Goal: Check status: Check status

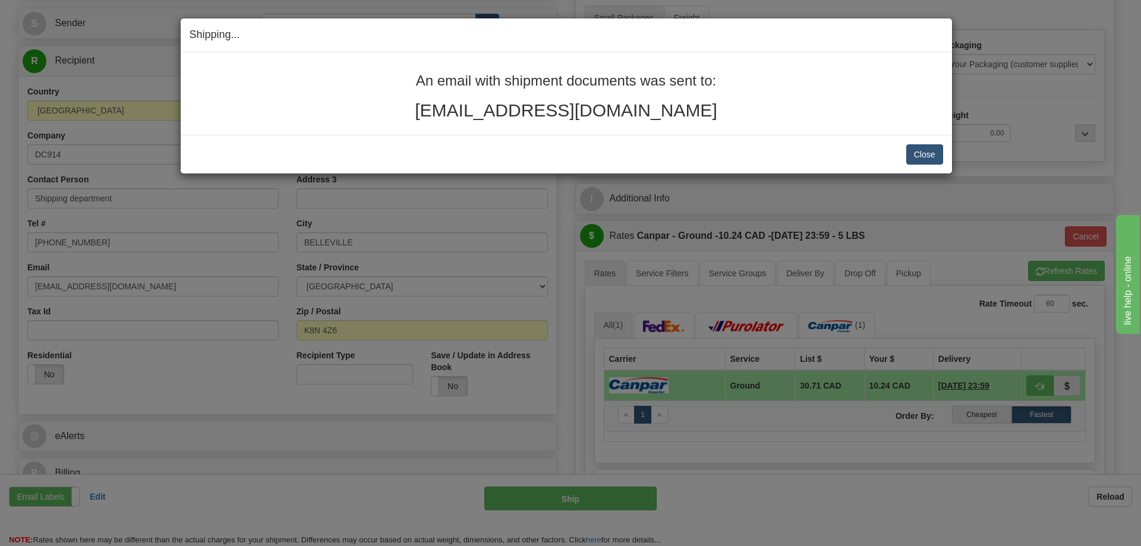
scroll to position [119, 0]
click at [936, 153] on button "Close" at bounding box center [924, 154] width 37 height 20
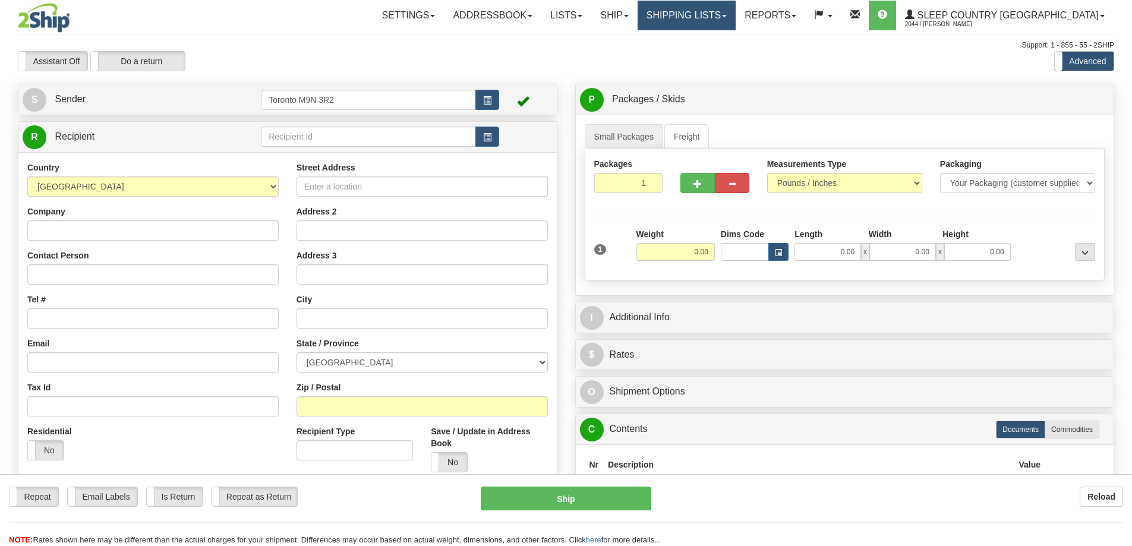
click at [736, 17] on link "Shipping lists" at bounding box center [687, 16] width 98 height 30
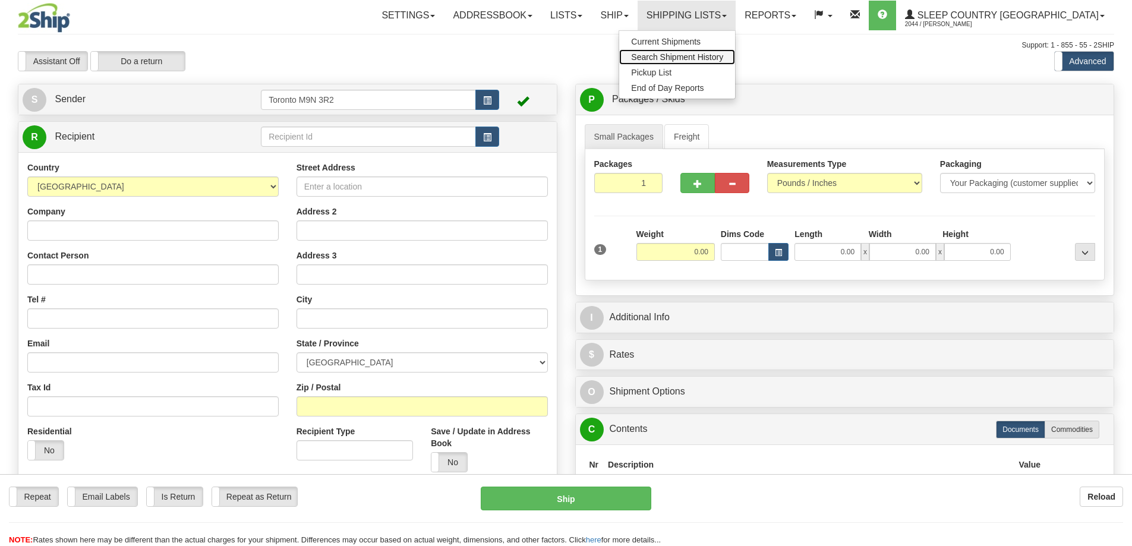
click at [720, 58] on span "Search Shipment History" at bounding box center [677, 57] width 92 height 10
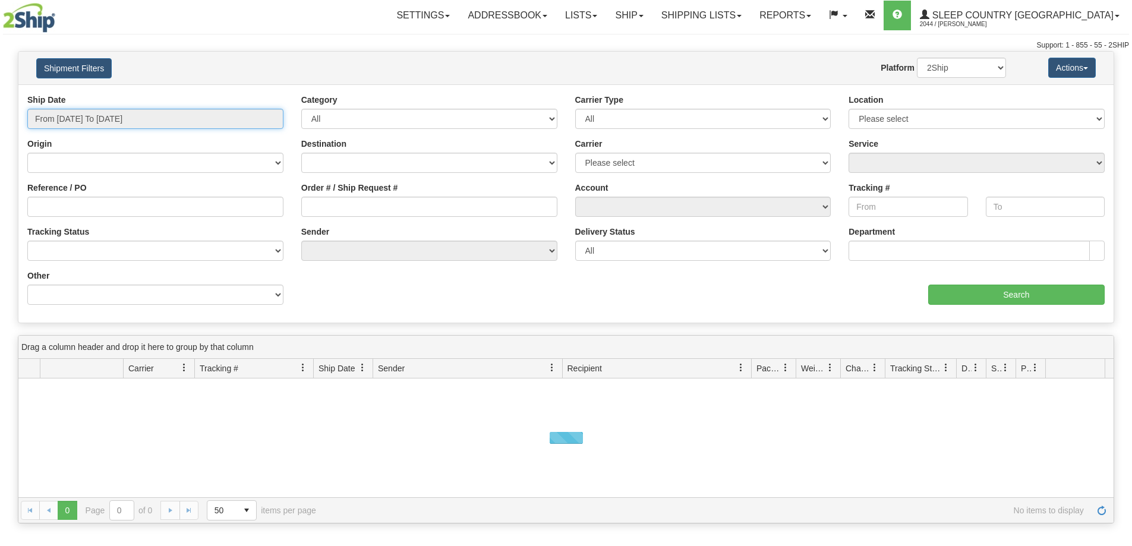
drag, startPoint x: 0, startPoint y: 0, endPoint x: 94, endPoint y: 122, distance: 154.3
click at [95, 122] on input "From [DATE] To [DATE]" at bounding box center [155, 119] width 256 height 20
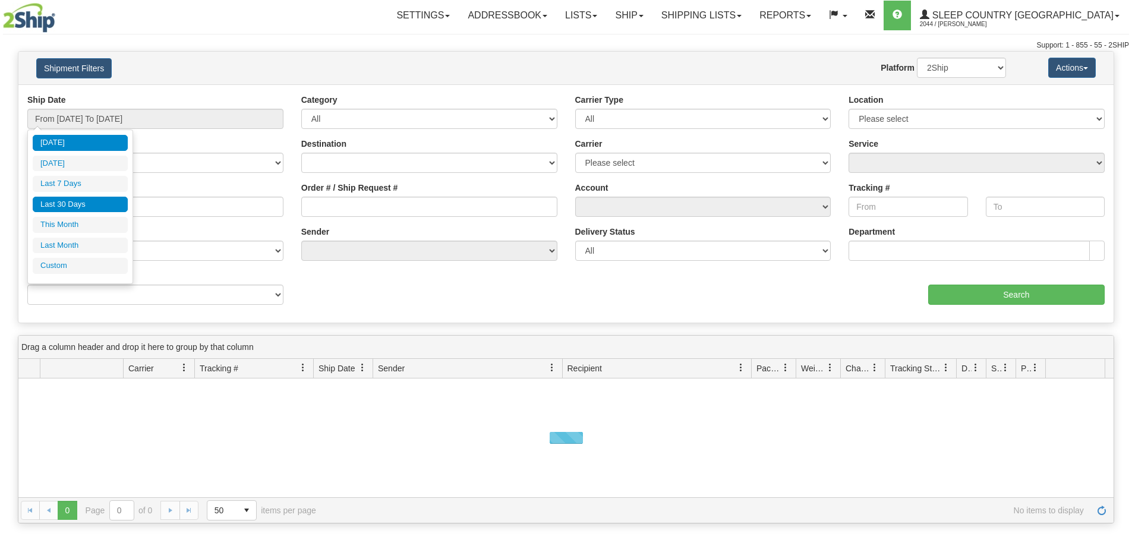
click at [90, 201] on li "Last 30 Days" at bounding box center [80, 205] width 95 height 16
type input "From [DATE] To [DATE]"
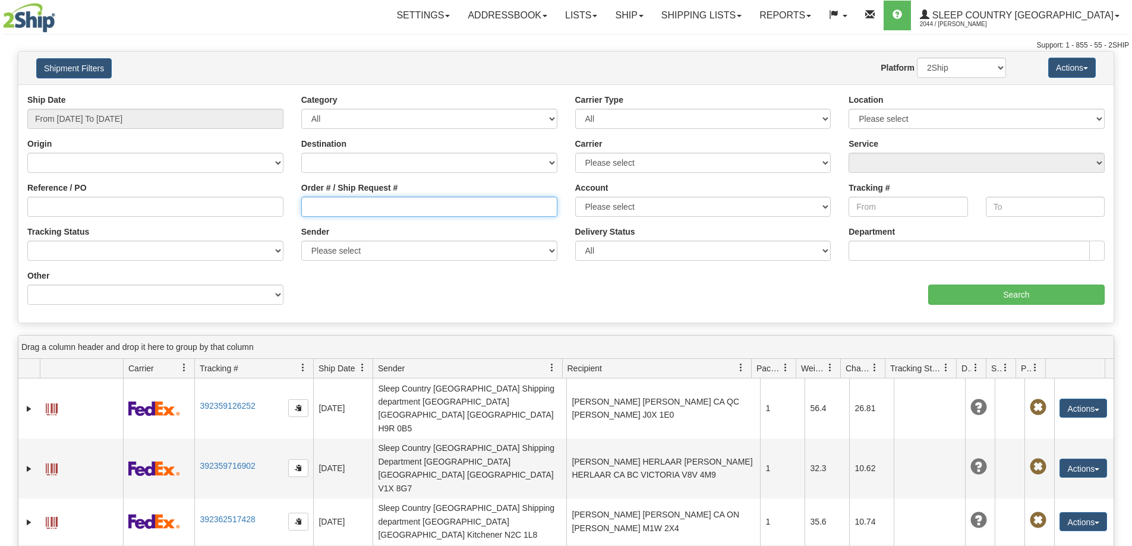
click at [325, 211] on input "Order # / Ship Request #" at bounding box center [429, 207] width 256 height 20
paste input "9000H942898"
type input "9000H942898"
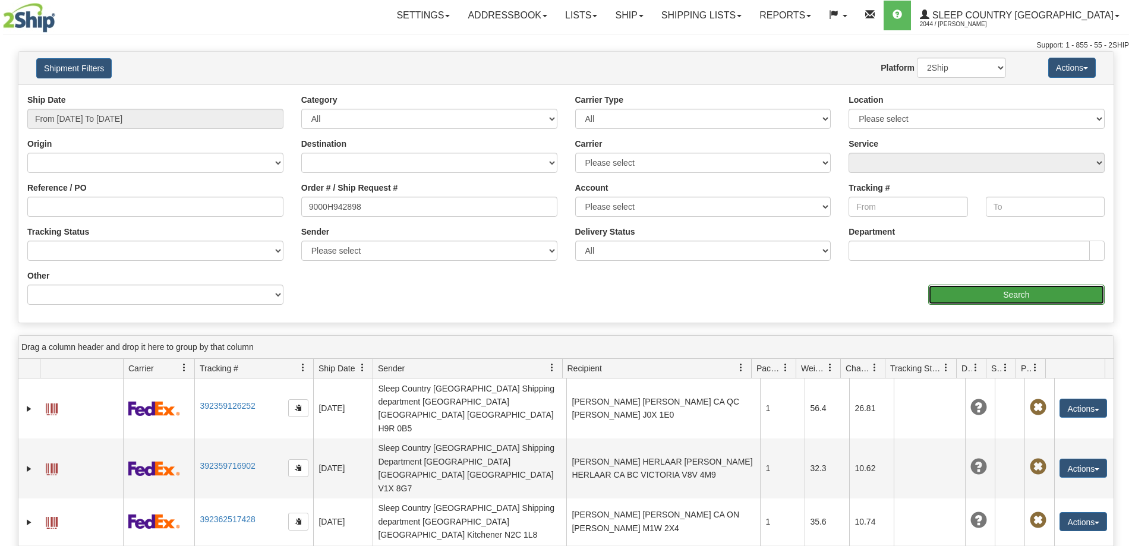
click at [956, 298] on input "Search" at bounding box center [1016, 295] width 177 height 20
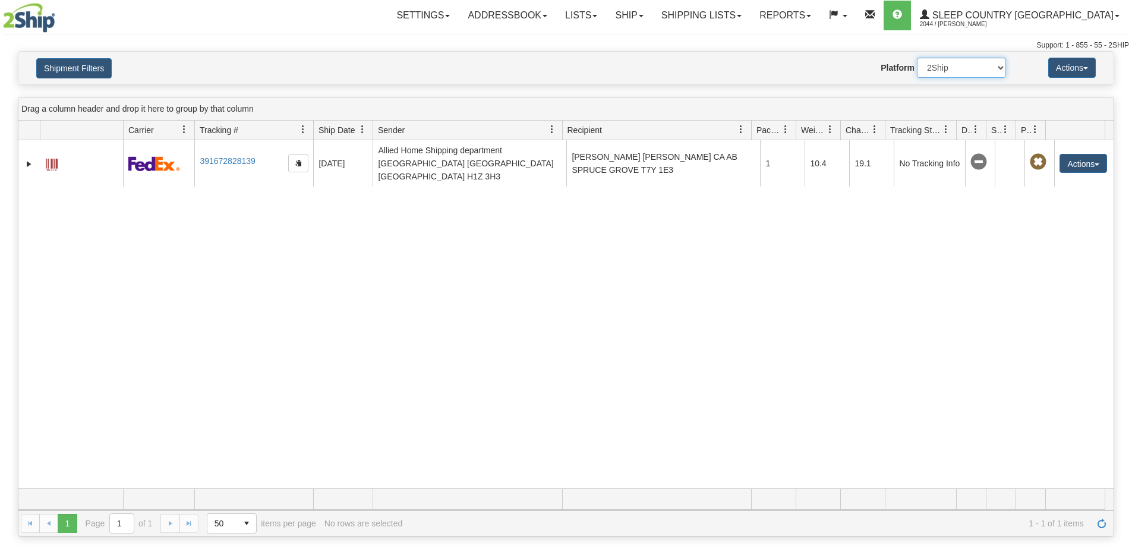
drag, startPoint x: 945, startPoint y: 60, endPoint x: 944, endPoint y: 77, distance: 16.7
click at [946, 62] on select "2Ship Imported" at bounding box center [961, 68] width 89 height 20
click at [917, 58] on select "2Ship Imported" at bounding box center [961, 68] width 89 height 20
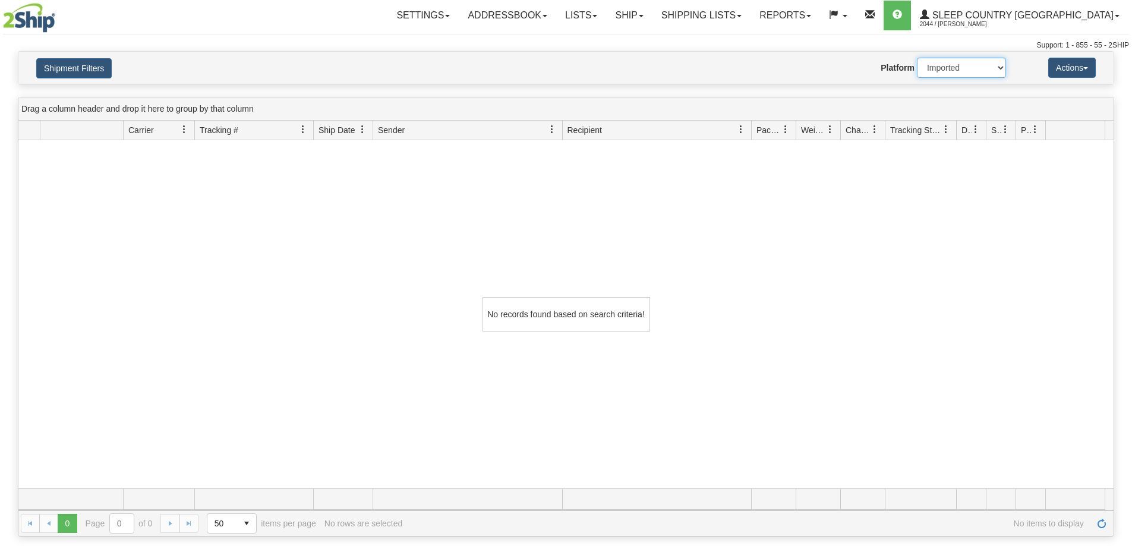
click at [946, 66] on select "2Ship Imported" at bounding box center [961, 68] width 89 height 20
select select "0"
click at [917, 58] on select "2Ship Imported" at bounding box center [961, 68] width 89 height 20
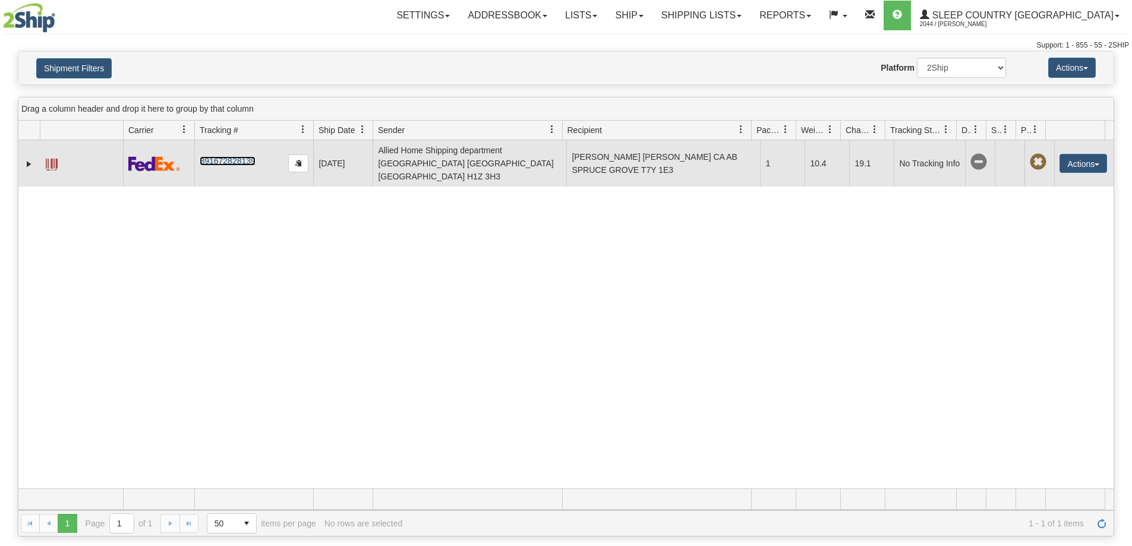
click at [242, 156] on link "391672828139" at bounding box center [227, 161] width 55 height 10
